Goal: Go to known website: Go to known website

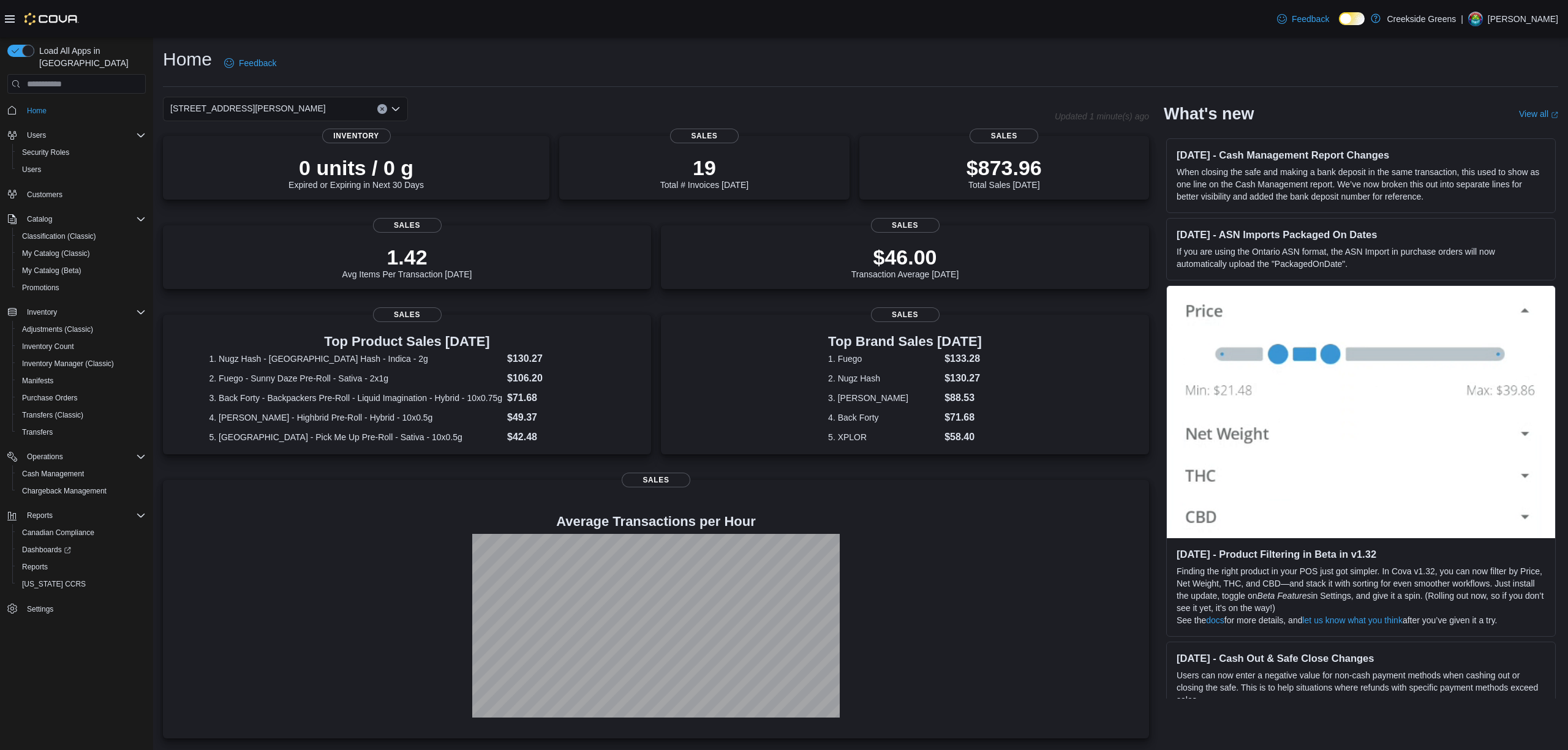
click at [1382, 15] on link at bounding box center [1376, 19] width 12 height 25
